Goal: Information Seeking & Learning: Find specific page/section

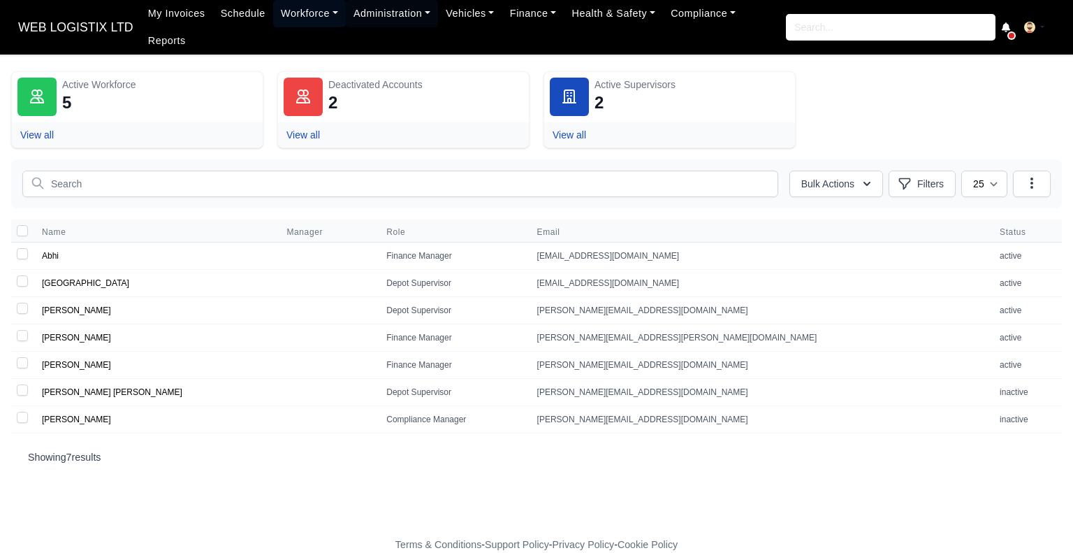
click at [307, 13] on link "Workforce" at bounding box center [309, 13] width 73 height 27
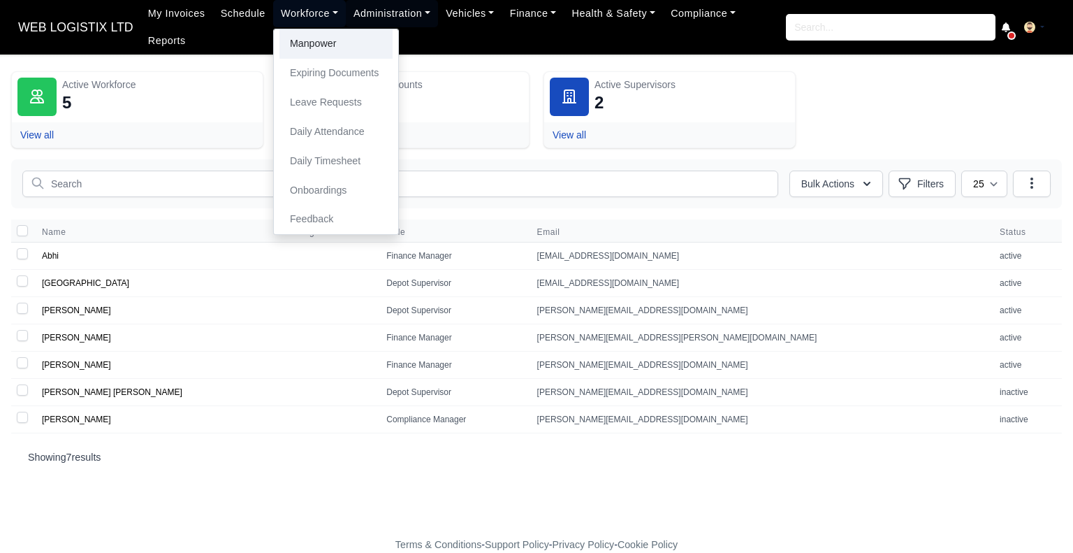
click at [305, 56] on link "Manpower" at bounding box center [335, 43] width 113 height 29
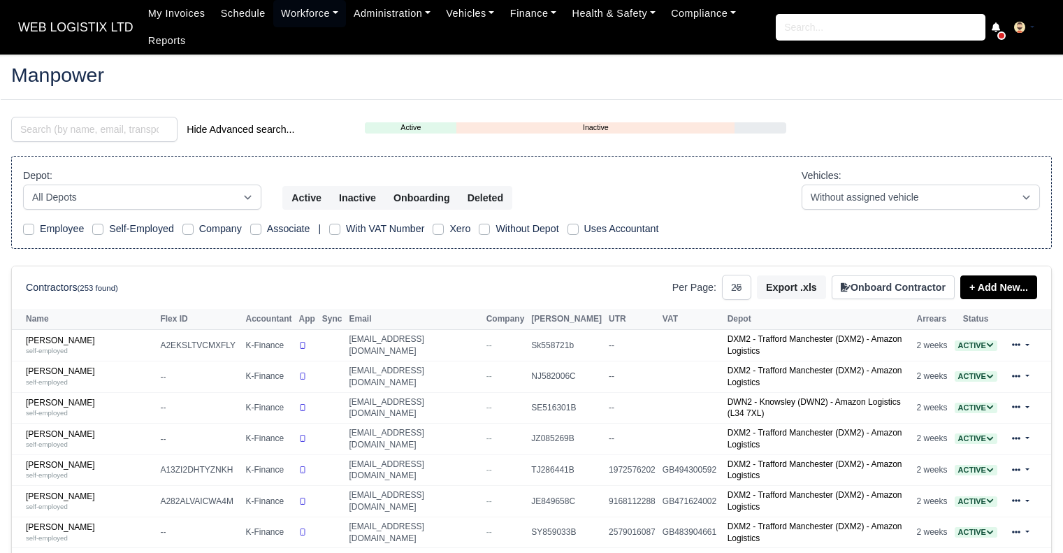
select select "25"
click at [124, 127] on input "search" at bounding box center [94, 129] width 166 height 25
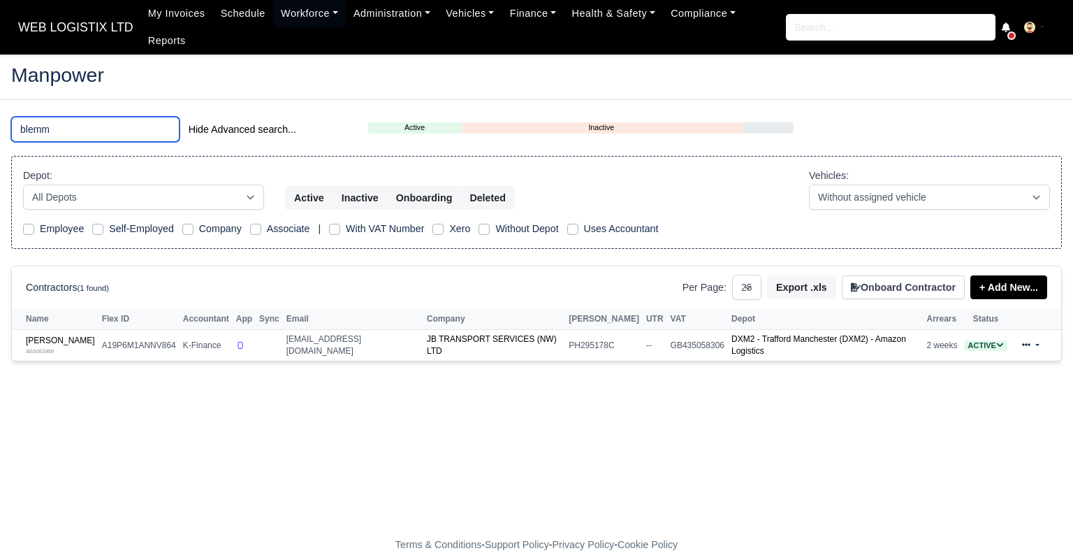
click at [75, 117] on input "blemm" at bounding box center [95, 129] width 168 height 25
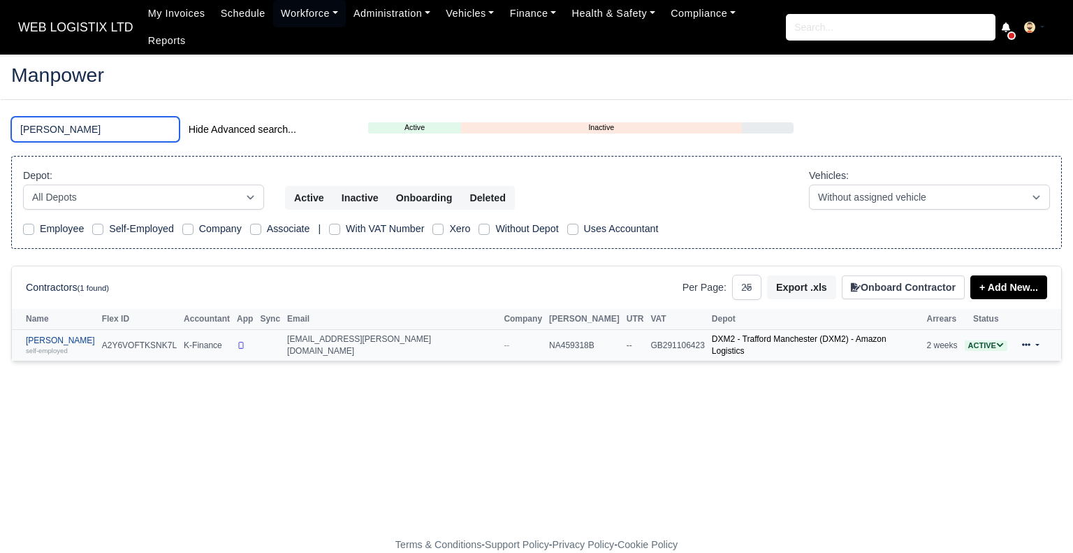
type input "wayne"
click at [68, 345] on div "self-employed" at bounding box center [60, 350] width 69 height 10
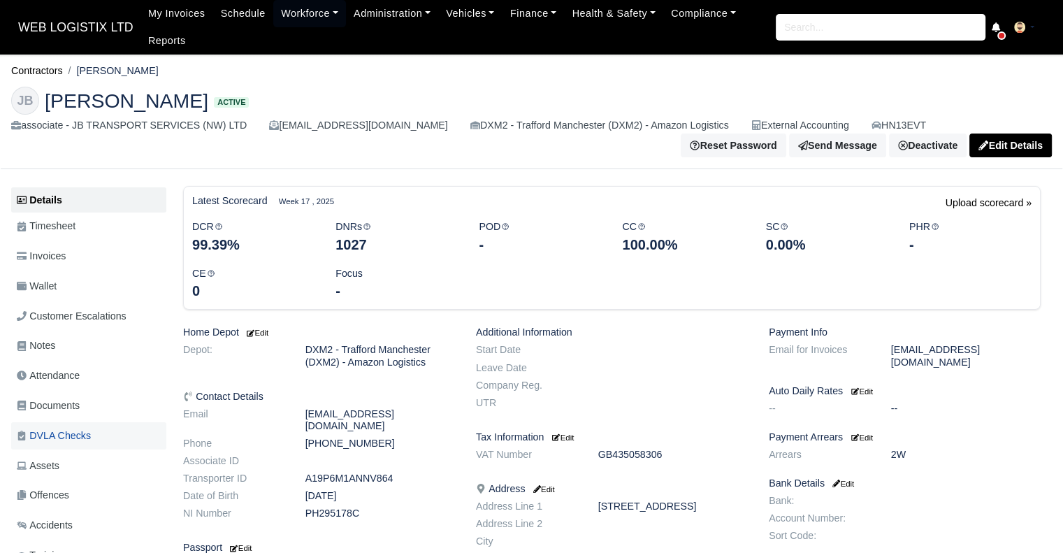
click at [42, 444] on span "DVLA Checks" at bounding box center [54, 436] width 74 height 16
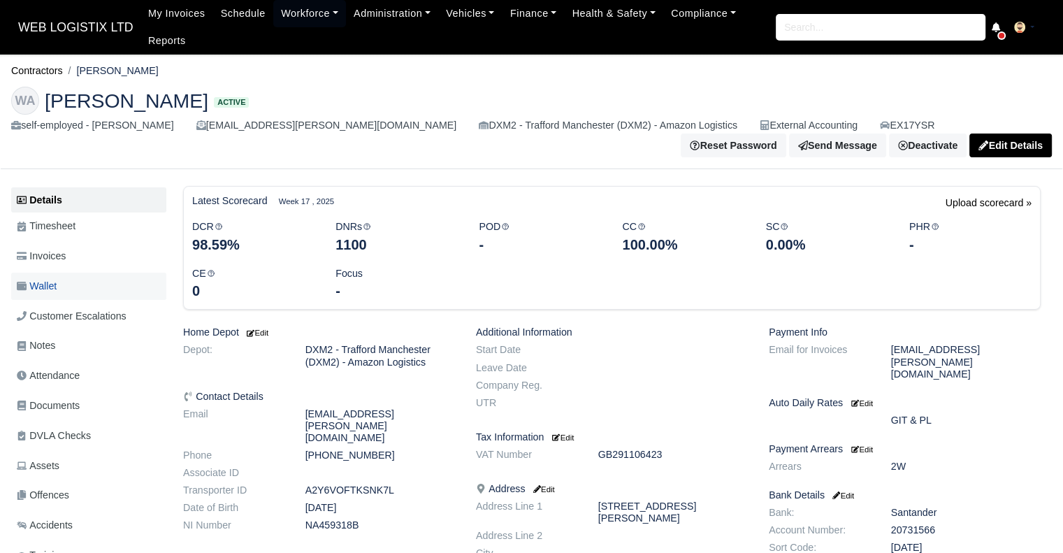
click at [34, 278] on span "Wallet" at bounding box center [37, 286] width 40 height 16
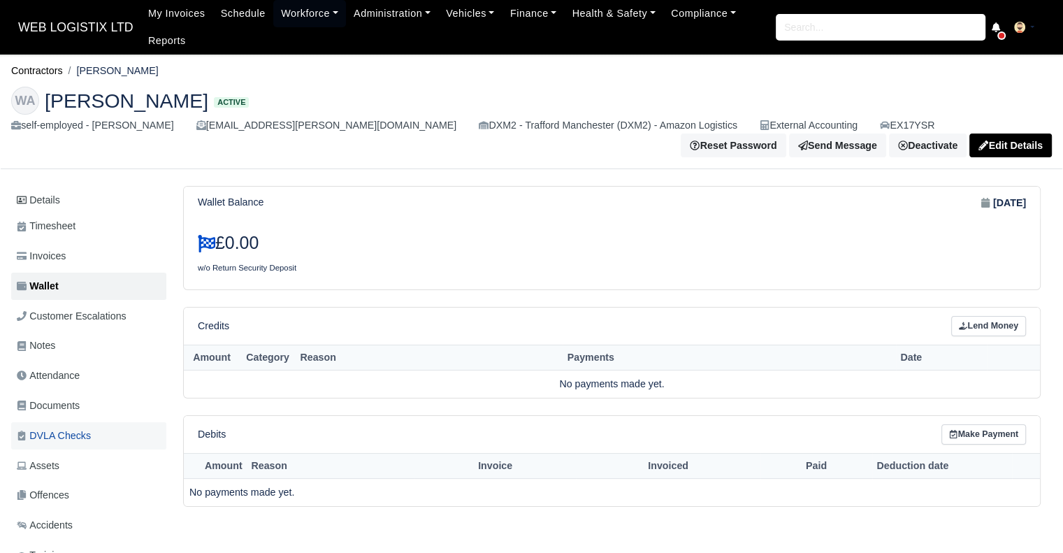
click at [60, 428] on span "DVLA Checks" at bounding box center [54, 436] width 74 height 16
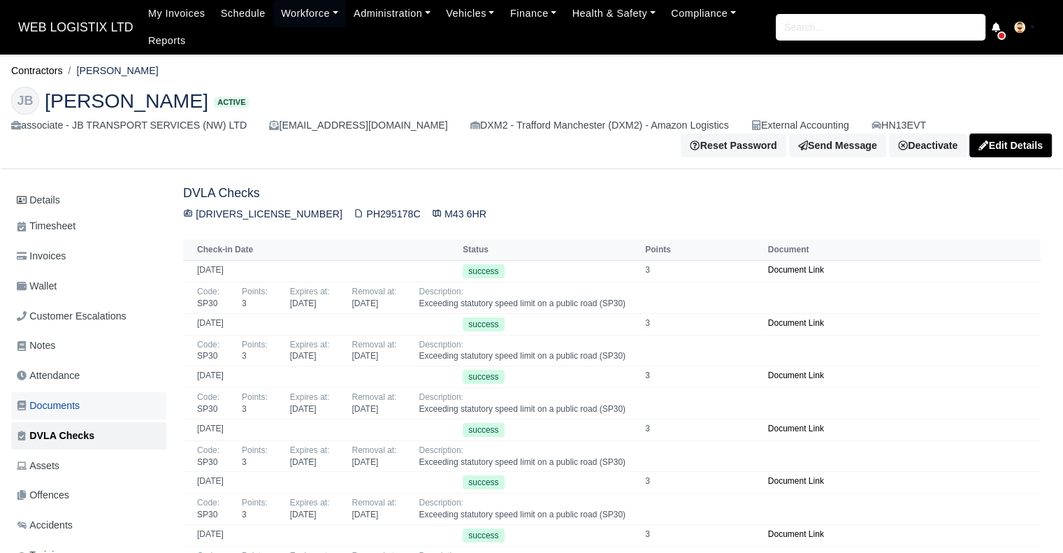
click at [87, 409] on link "Documents" at bounding box center [88, 405] width 155 height 27
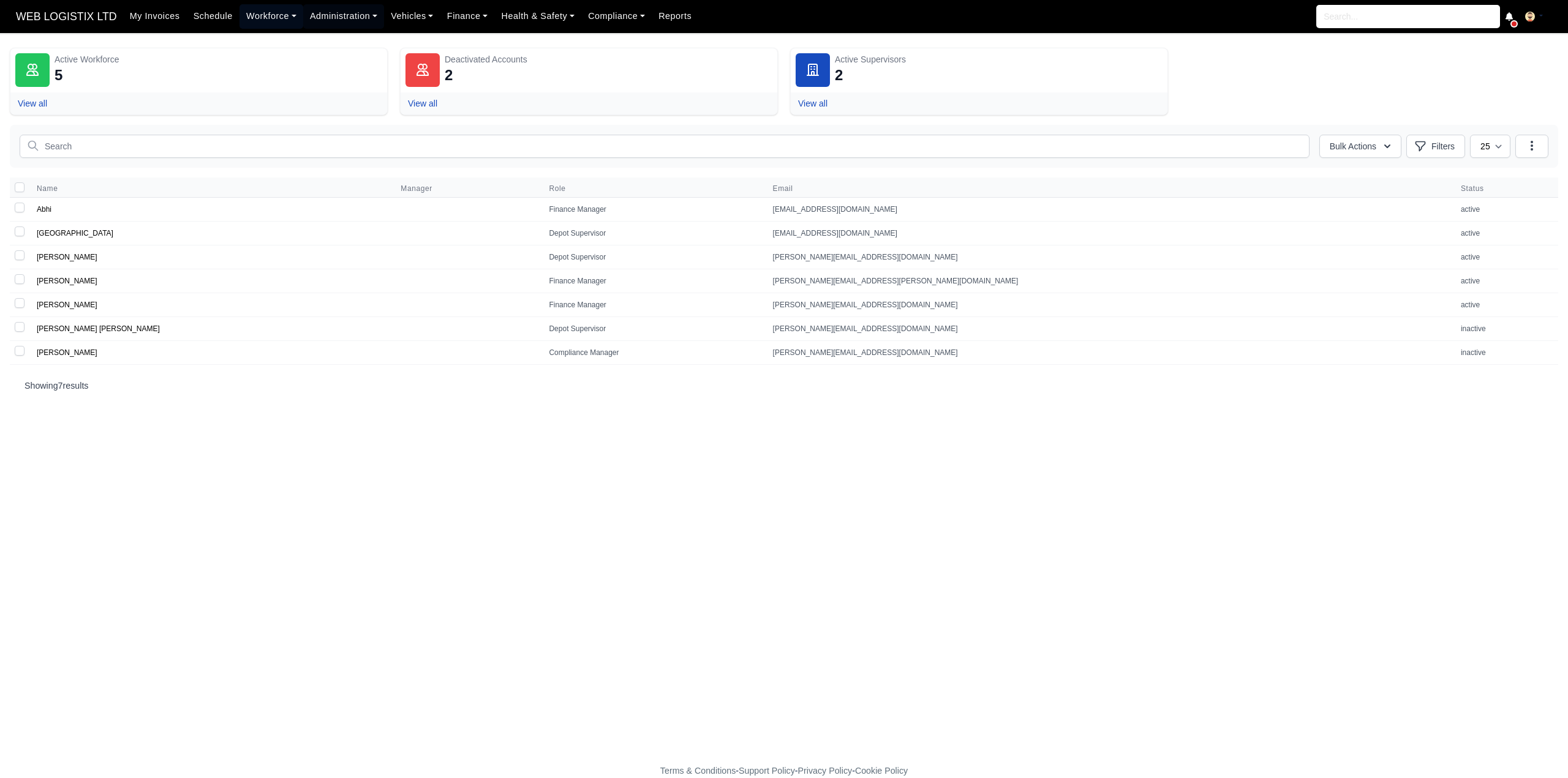
click at [277, 18] on link "Workforce" at bounding box center [271, 16] width 64 height 24
click at [278, 38] on link "Manpower" at bounding box center [294, 43] width 99 height 25
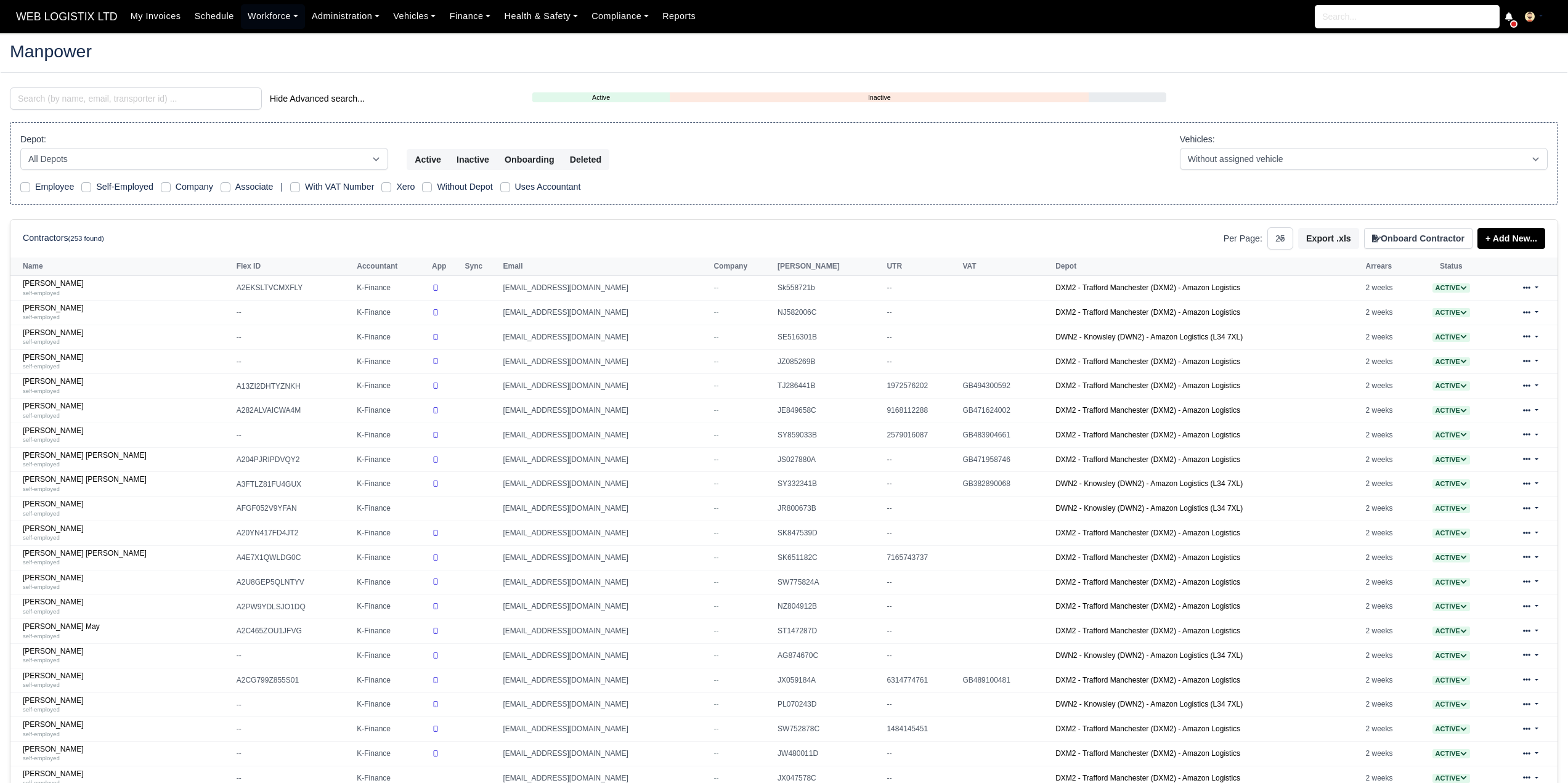
select select "25"
click at [149, 95] on input "search" at bounding box center [136, 98] width 252 height 22
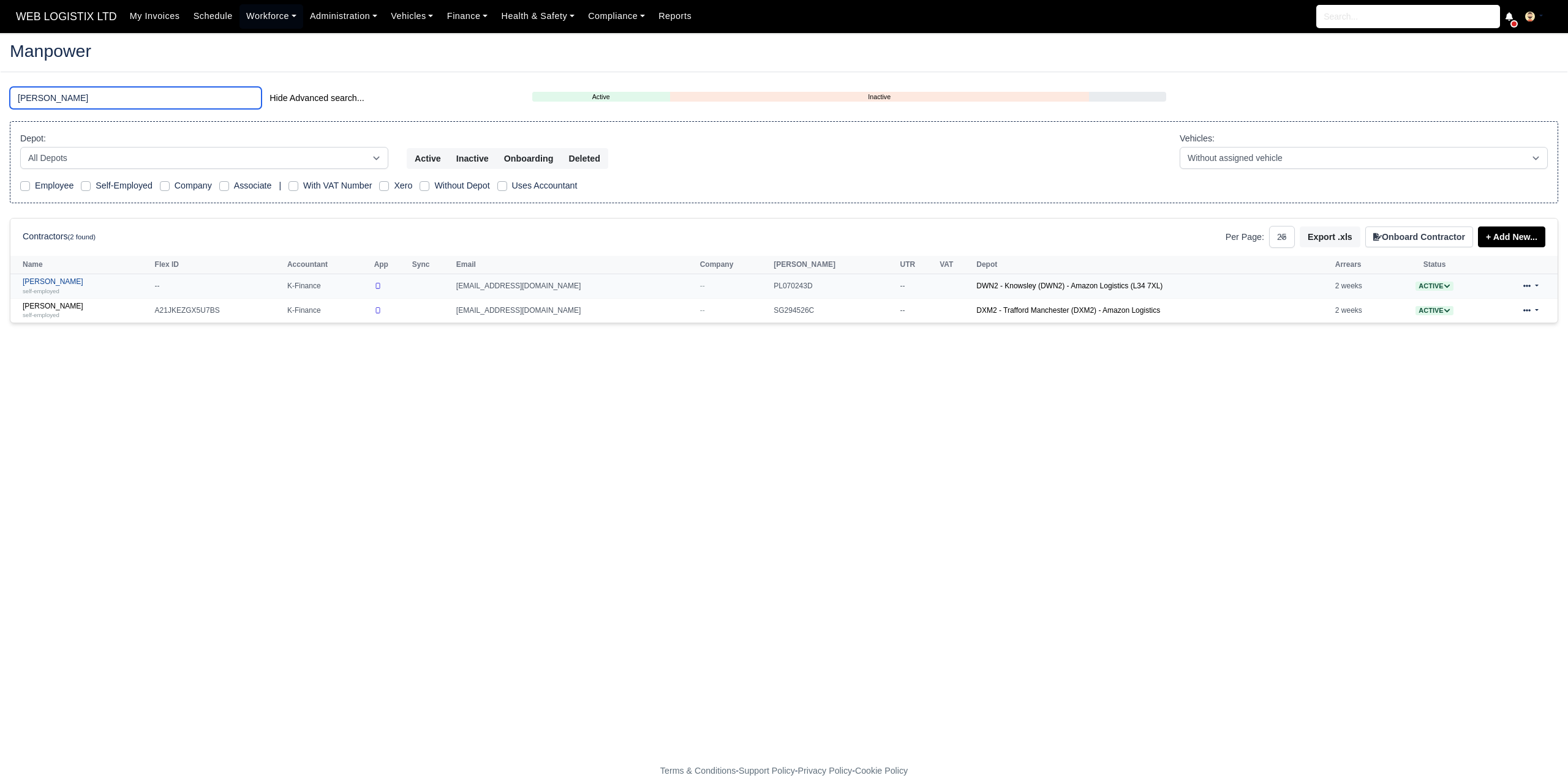
type input "HARRIS"
click at [47, 287] on small "self-employed" at bounding box center [41, 291] width 37 height 7
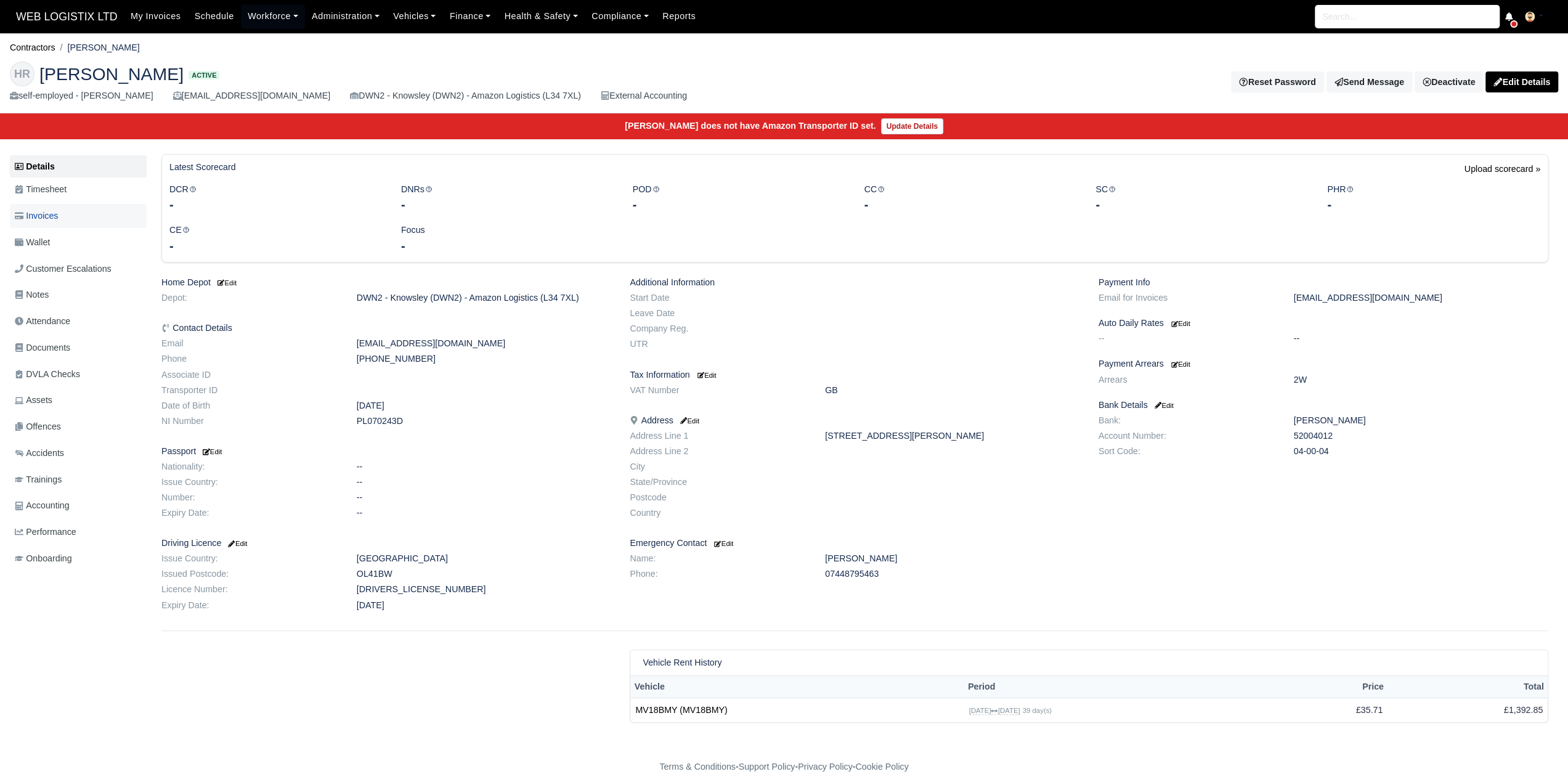
click at [51, 218] on span "Invoices" at bounding box center [36, 216] width 43 height 14
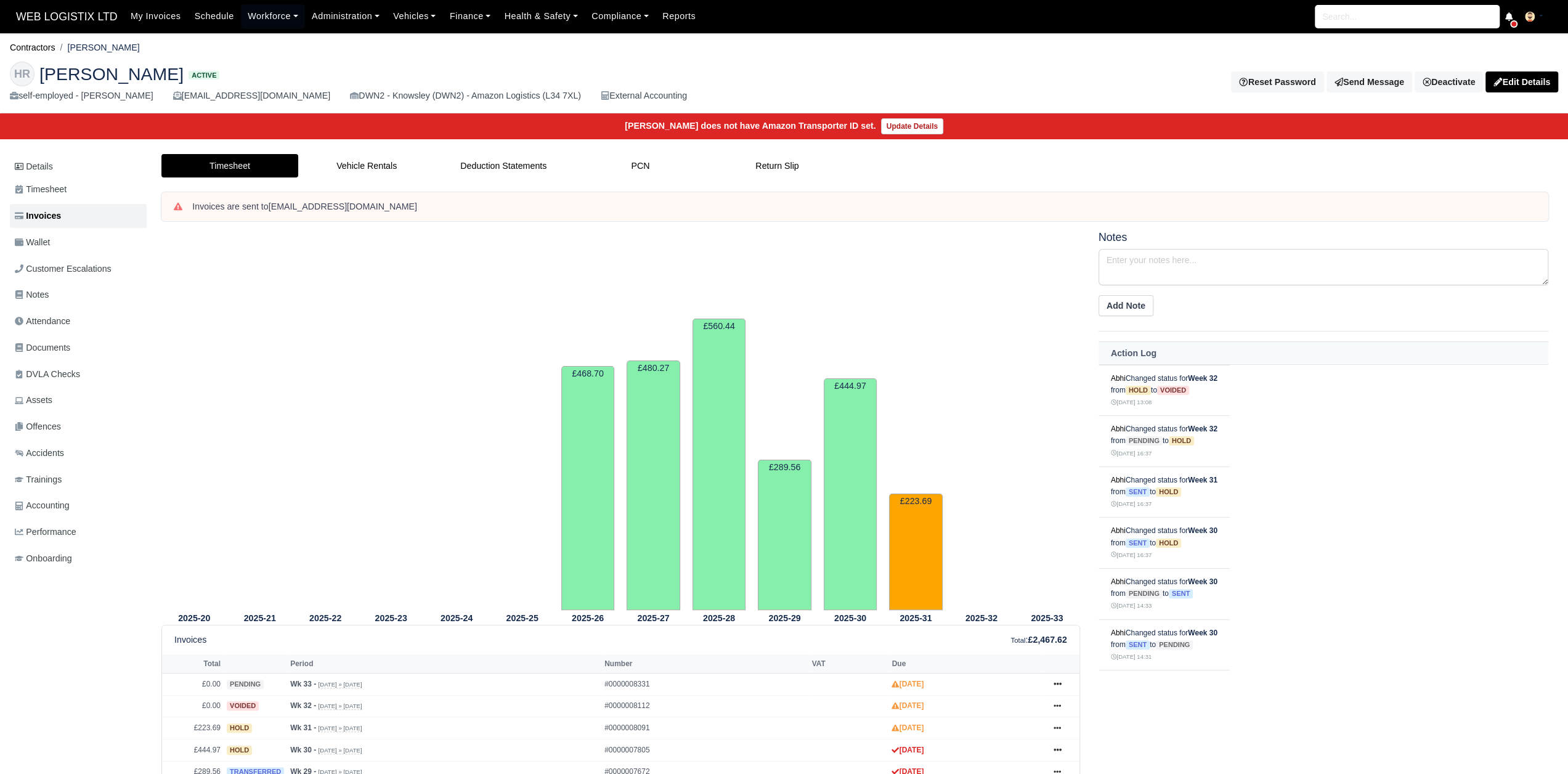
click at [56, 46] on li "[PERSON_NAME]" at bounding box center [98, 48] width 85 height 14
click at [52, 48] on link "Contractors" at bounding box center [33, 47] width 46 height 10
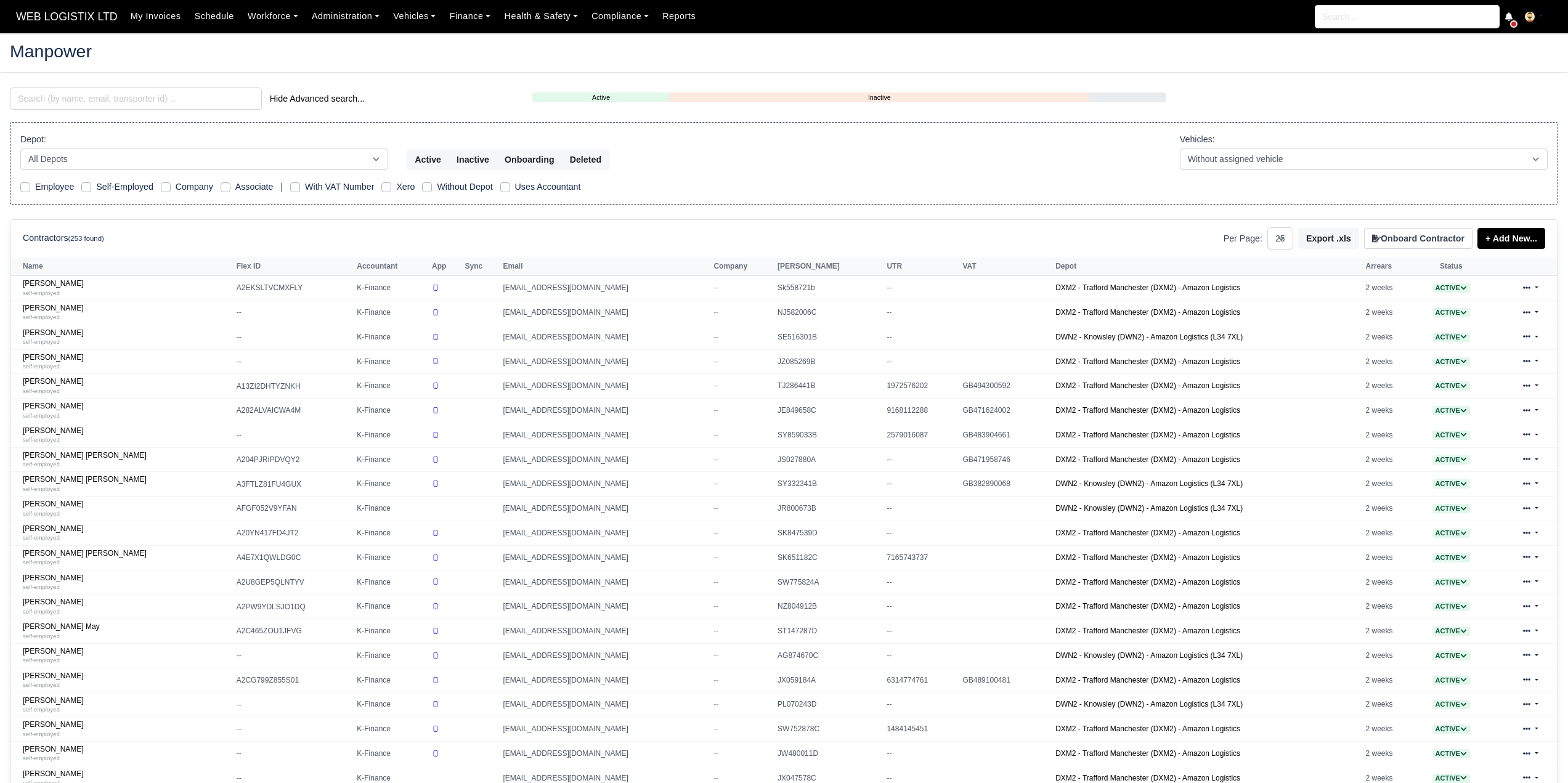
select select "25"
click at [78, 98] on input "search" at bounding box center [136, 98] width 252 height 22
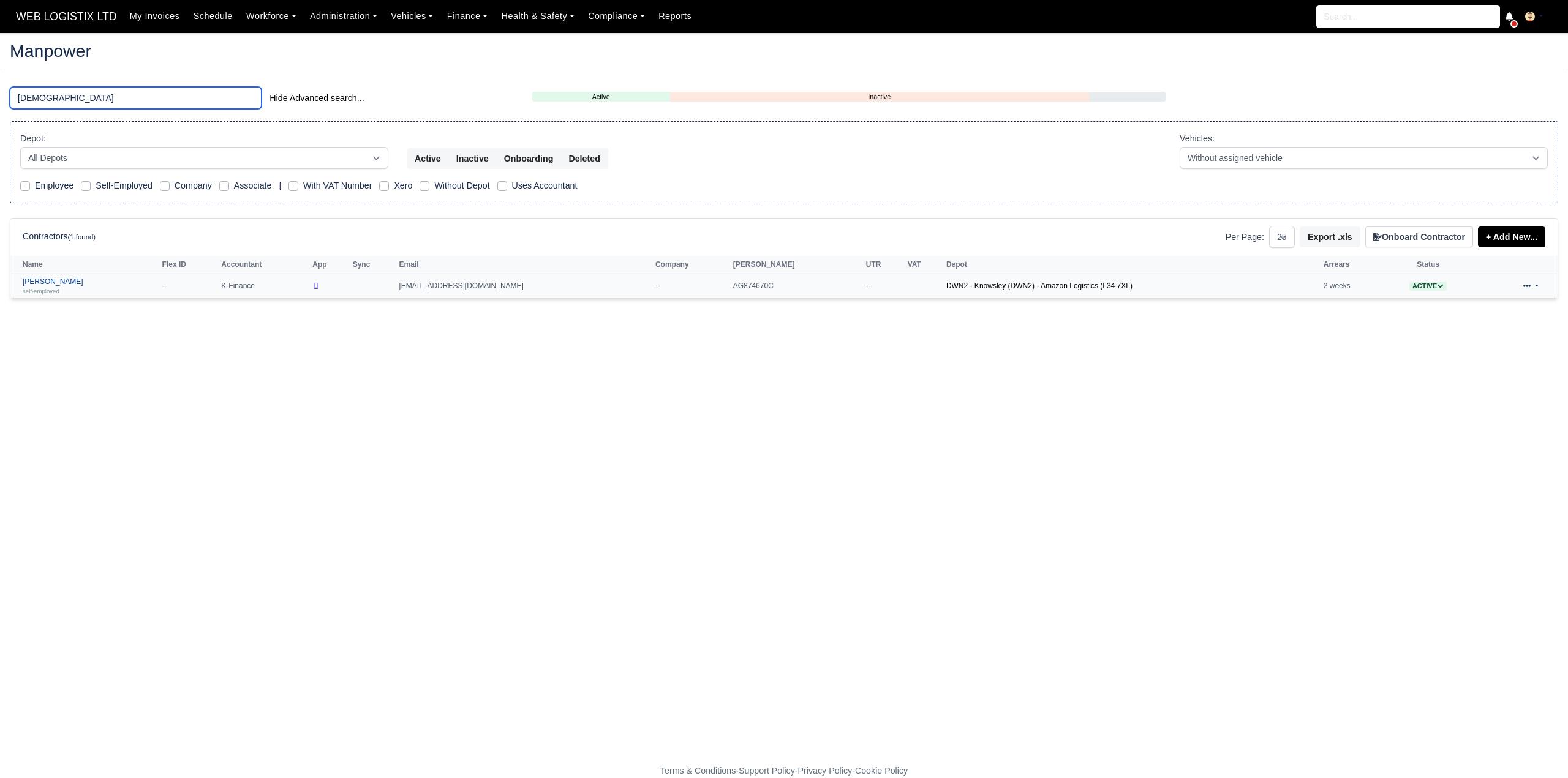
type input "HADI"
click at [56, 282] on link "Hadi Al Masalmeh self-employed" at bounding box center [89, 286] width 133 height 18
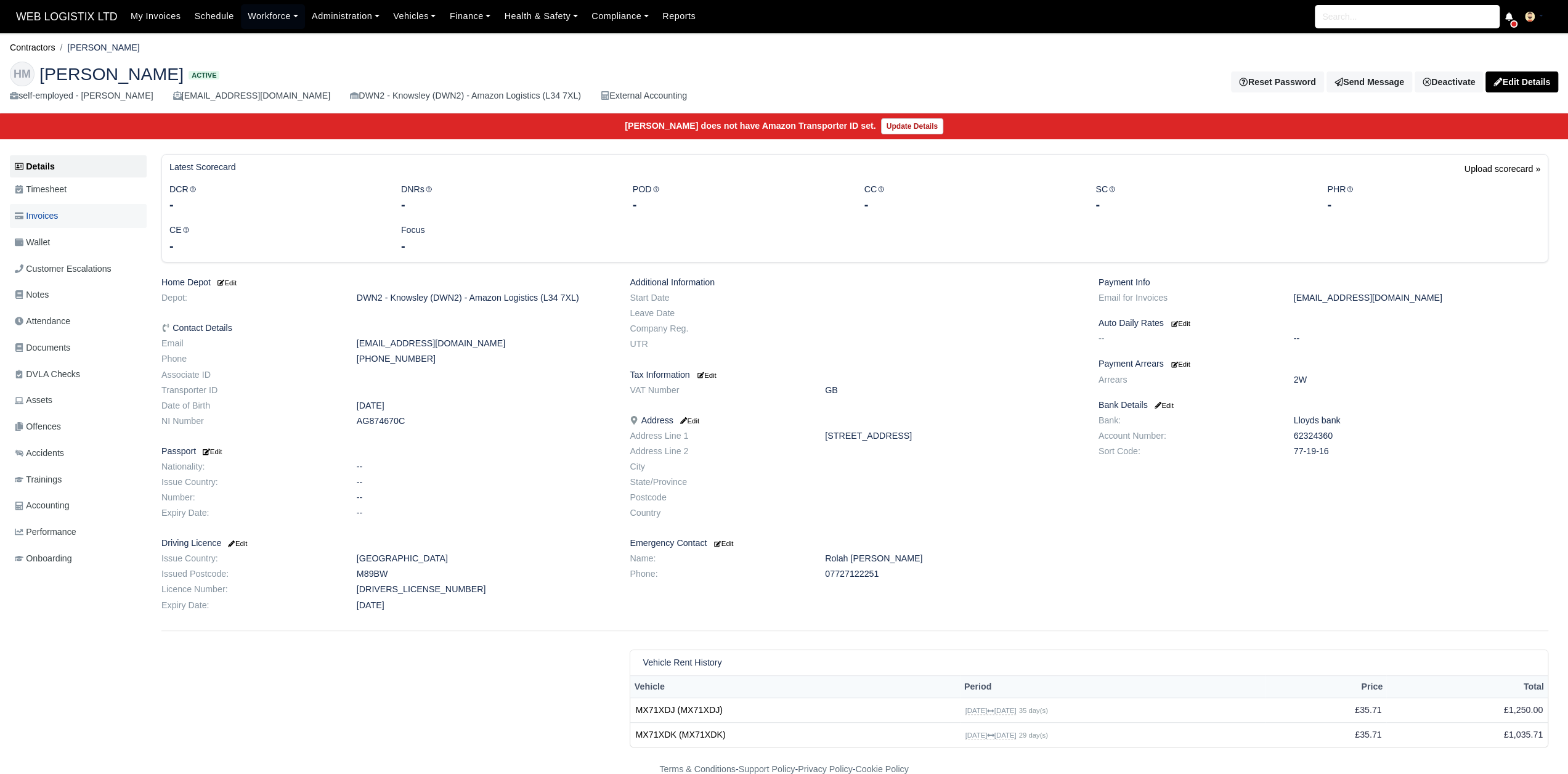
click at [52, 222] on span "Invoices" at bounding box center [36, 216] width 43 height 14
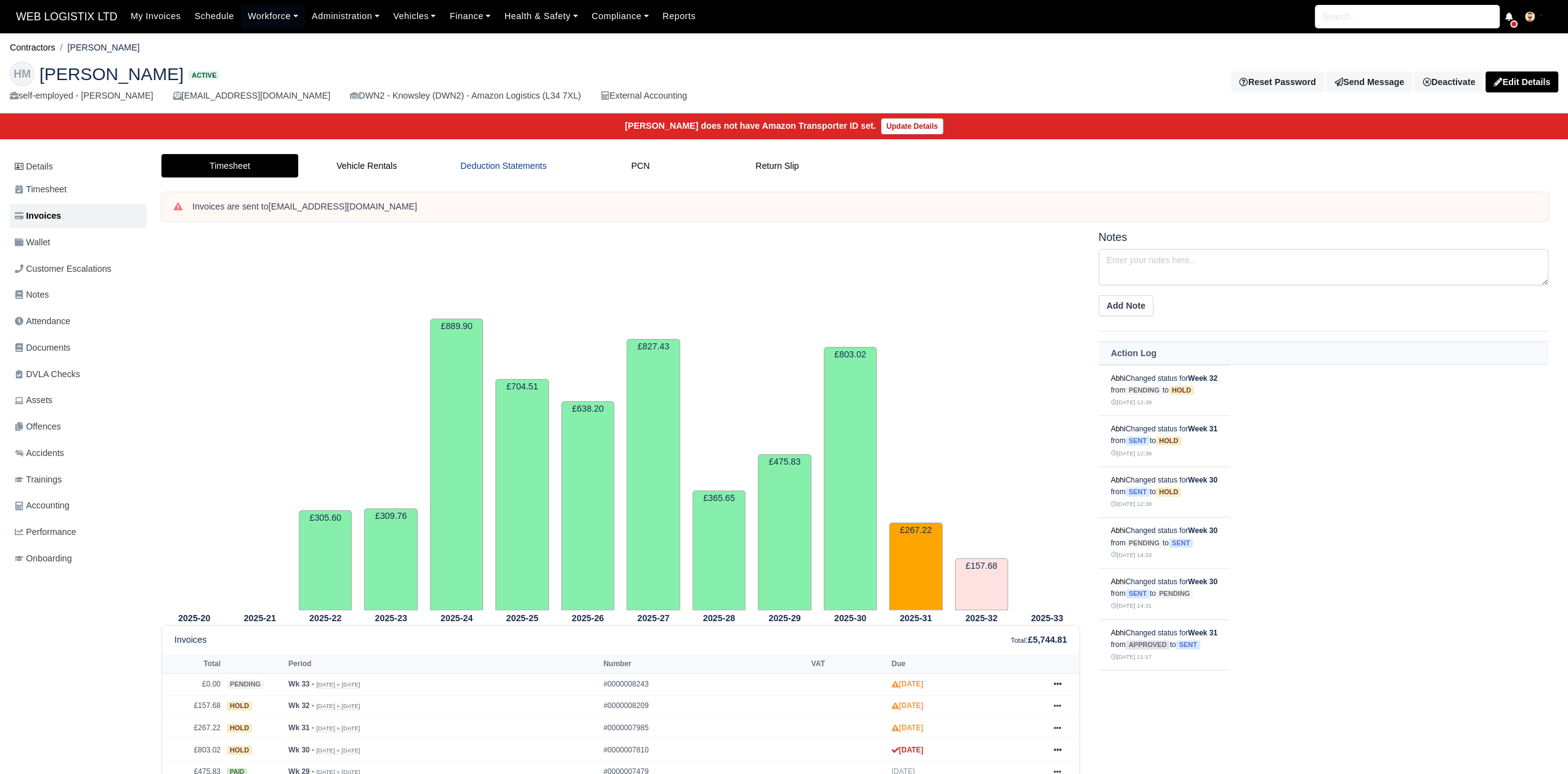
click at [520, 165] on link "Deduction Statements" at bounding box center [503, 166] width 137 height 24
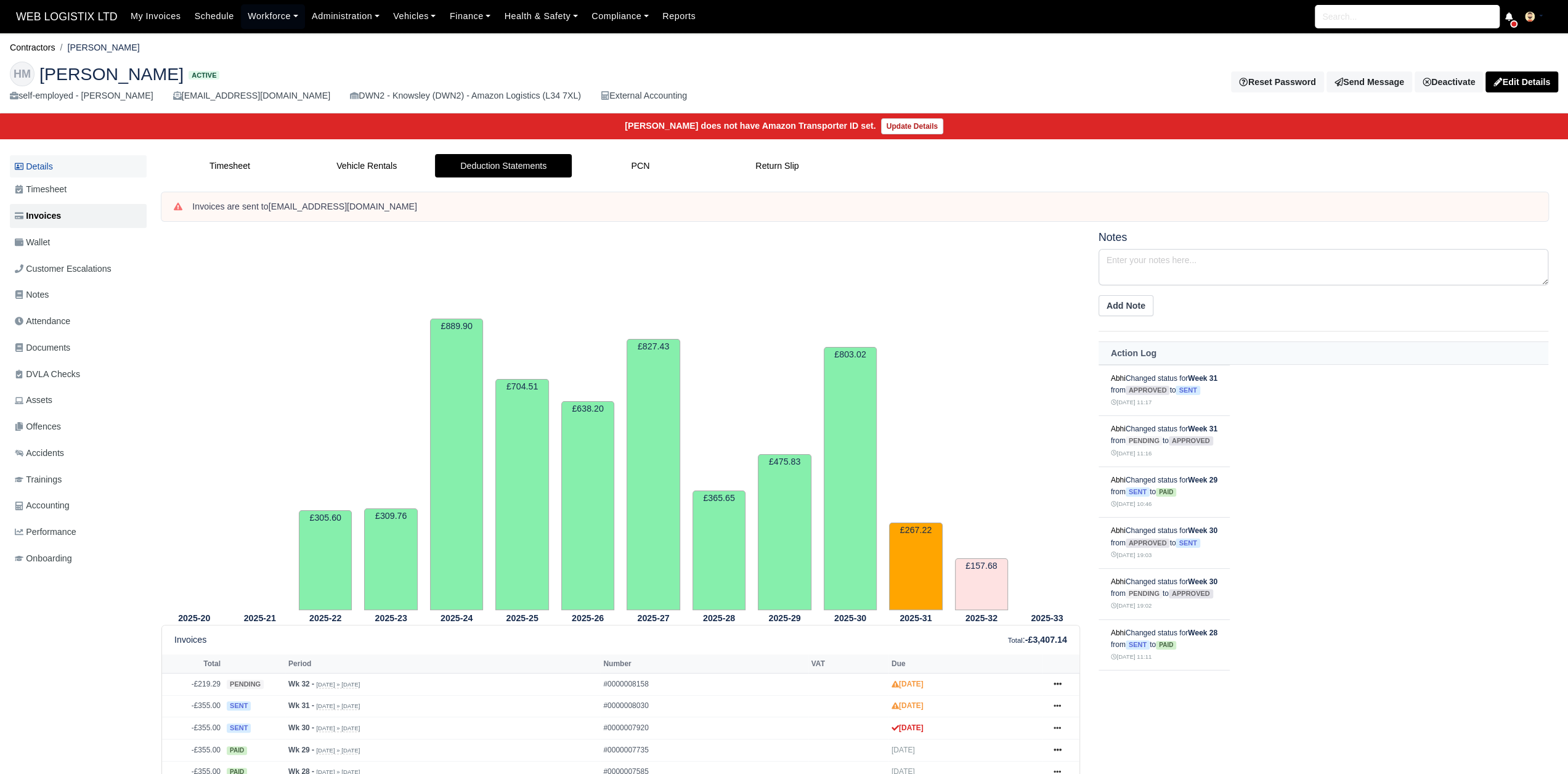
click at [71, 169] on link "Details" at bounding box center [78, 167] width 137 height 23
